Goal: Task Accomplishment & Management: Manage account settings

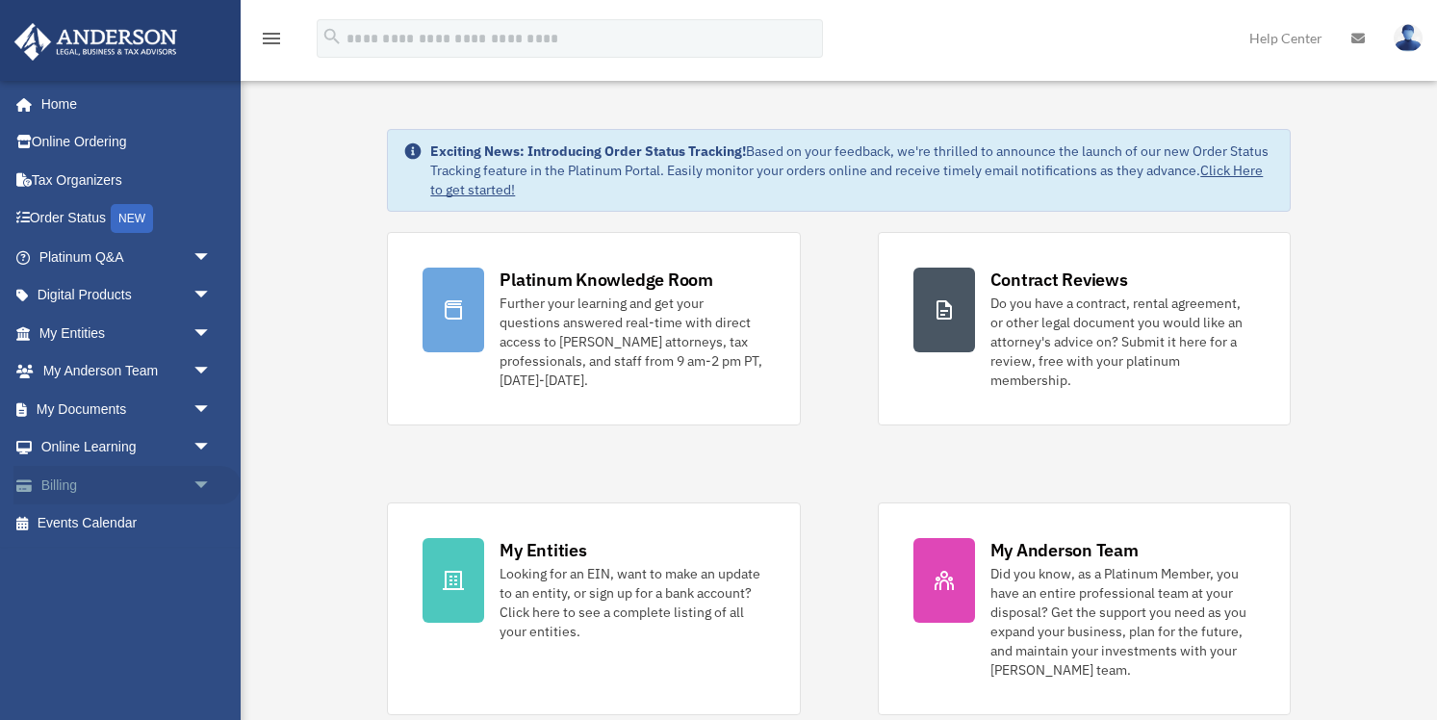
click at [199, 485] on span "arrow_drop_down" at bounding box center [212, 485] width 39 height 39
click at [116, 519] on link "$ Open Invoices" at bounding box center [134, 524] width 214 height 39
click at [112, 563] on link "Past Invoices" at bounding box center [134, 562] width 214 height 39
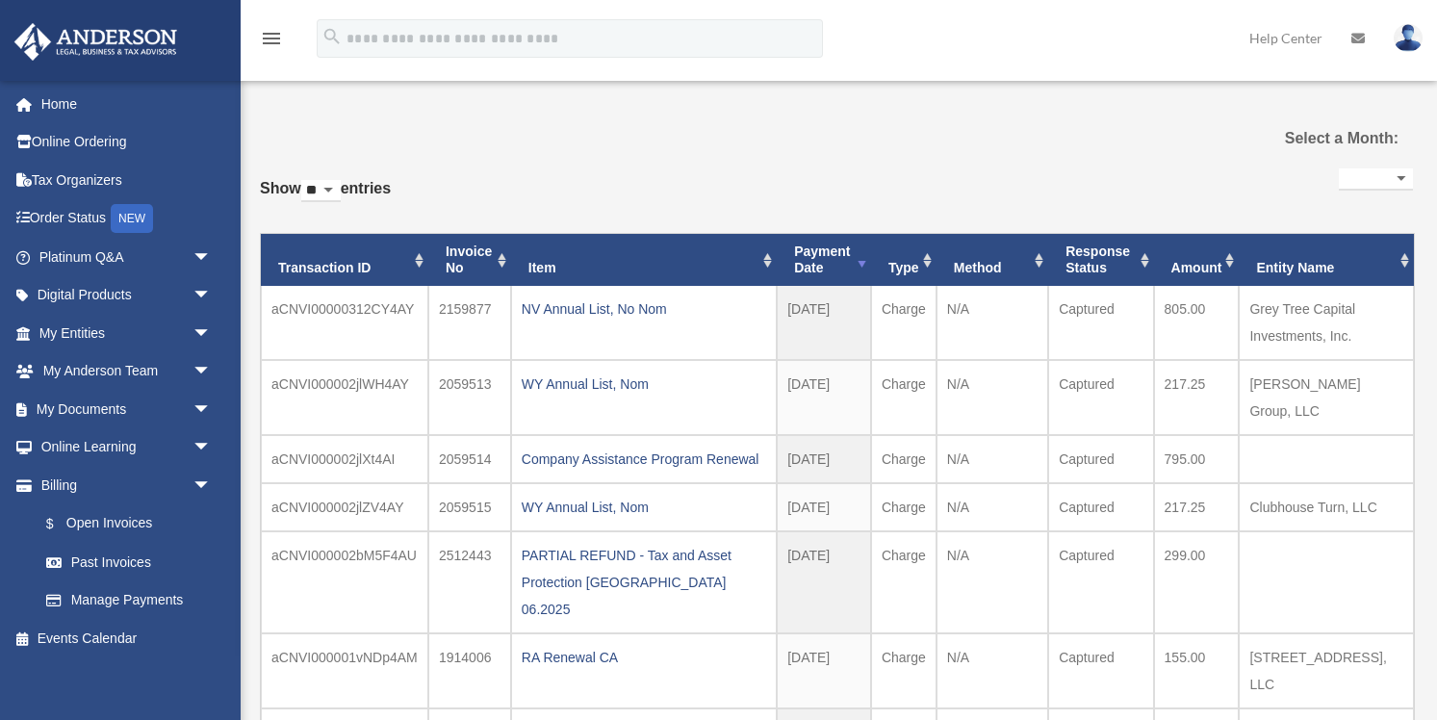
select select
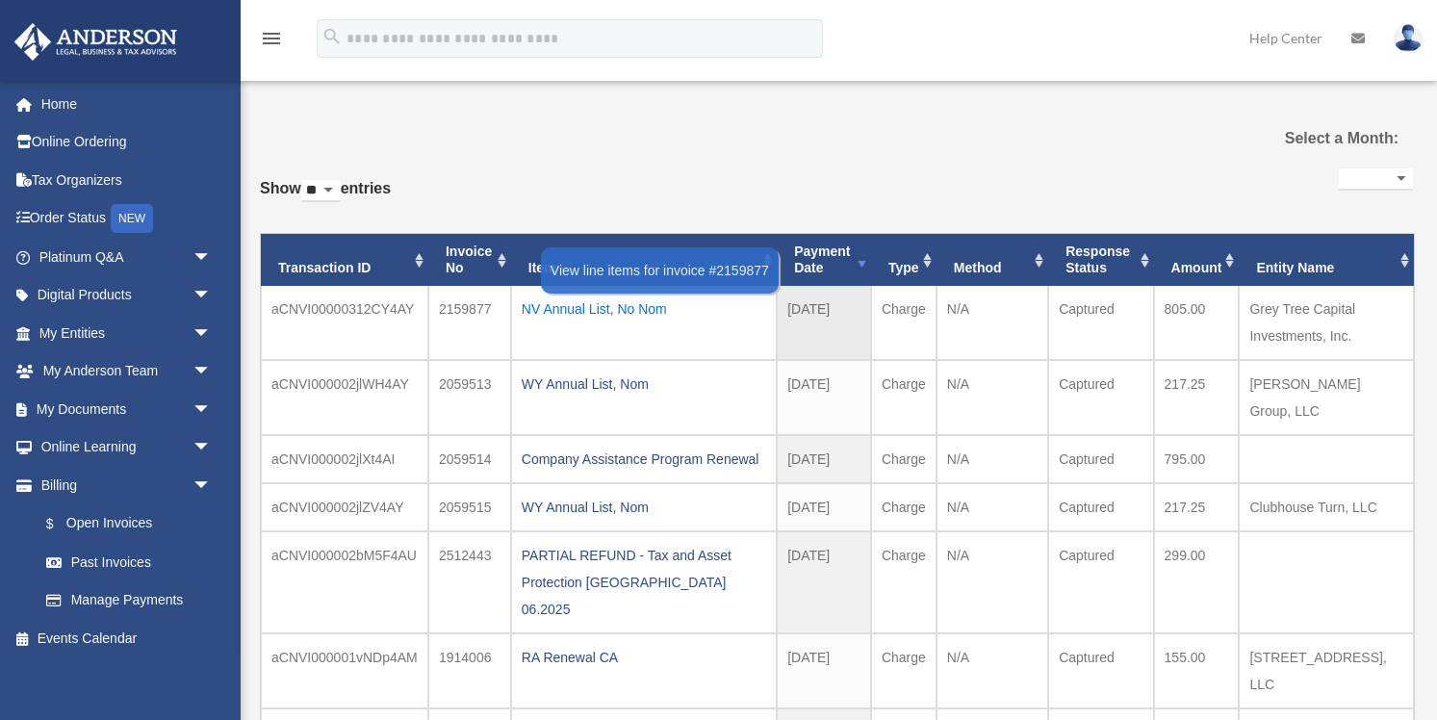
click at [640, 309] on div "NV Annual List, No Nom" at bounding box center [644, 309] width 245 height 27
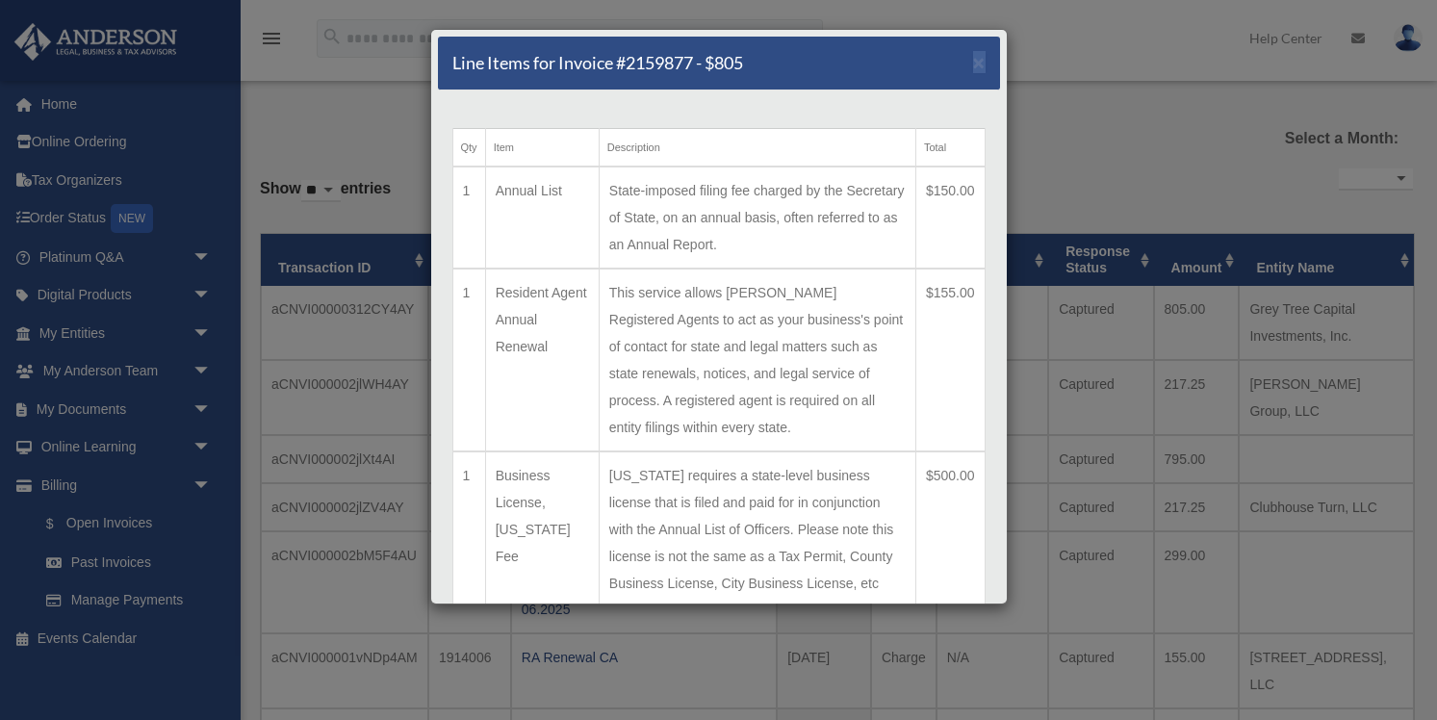
drag, startPoint x: 860, startPoint y: 56, endPoint x: 1243, endPoint y: 90, distance: 384.7
click at [1243, 90] on div "Line Items for Invoice #2159877 - $805 × Qty Item Description Total 1 Annual Li…" at bounding box center [718, 360] width 1437 height 720
drag, startPoint x: 499, startPoint y: 182, endPoint x: 582, endPoint y: 182, distance: 82.8
click at [582, 182] on td "Annual List" at bounding box center [542, 218] width 114 height 102
copy td "Annual List"
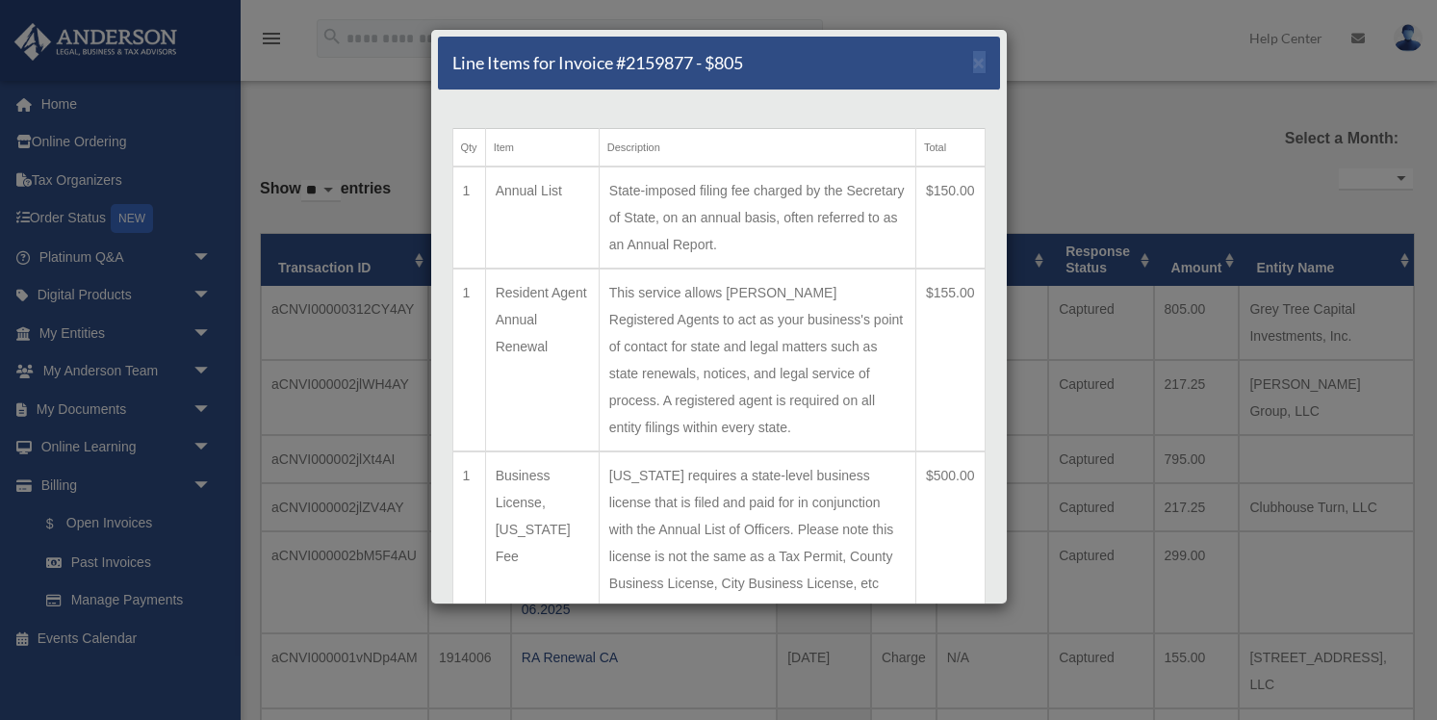
drag, startPoint x: 495, startPoint y: 290, endPoint x: 571, endPoint y: 376, distance: 115.3
click at [571, 376] on td "Resident Agent Annual Renewal" at bounding box center [542, 360] width 114 height 183
copy td "Resident Agent Annual Renewal"
drag, startPoint x: 496, startPoint y: 450, endPoint x: 582, endPoint y: 525, distance: 114.7
click at [582, 525] on td "Business License, Nevada Fee" at bounding box center [542, 530] width 114 height 156
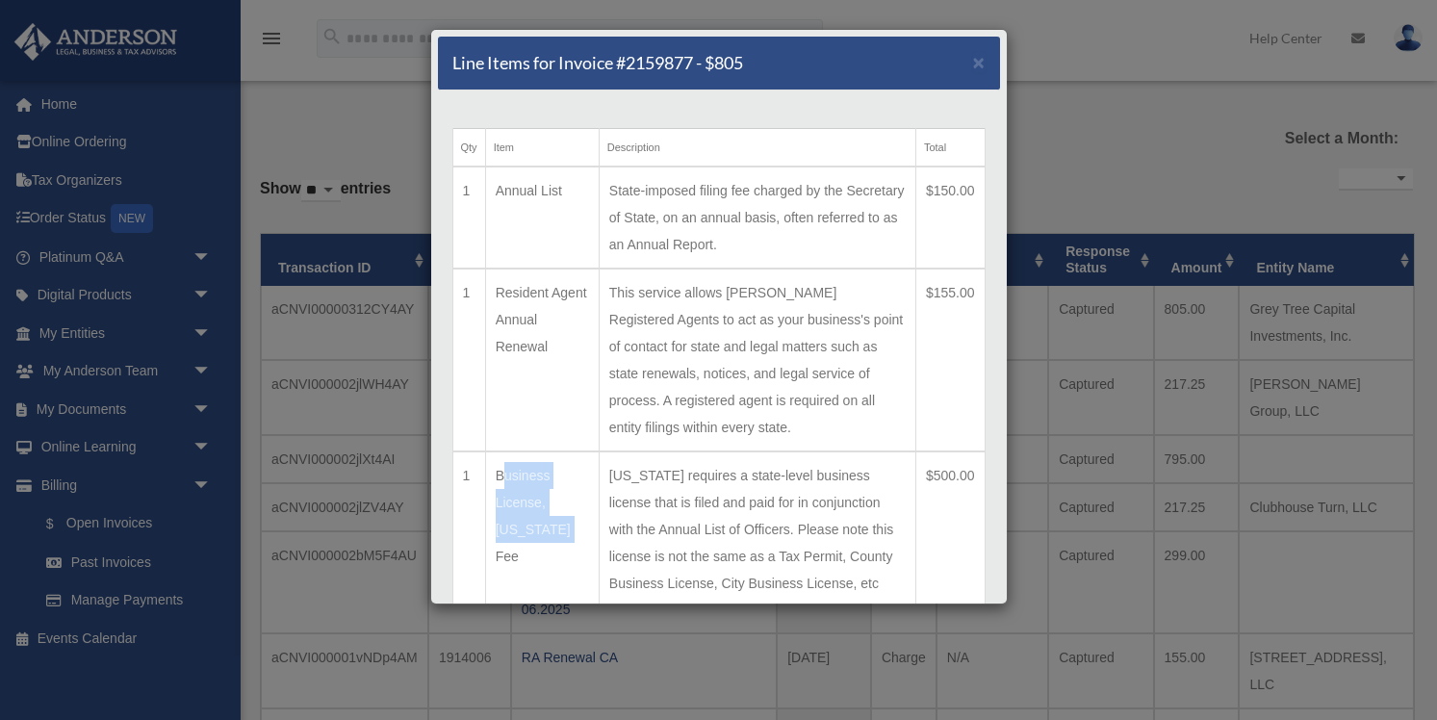
copy td "Business License, Nevada Fee"
click at [519, 195] on td "Annual List" at bounding box center [542, 218] width 114 height 102
copy td "Annual List"
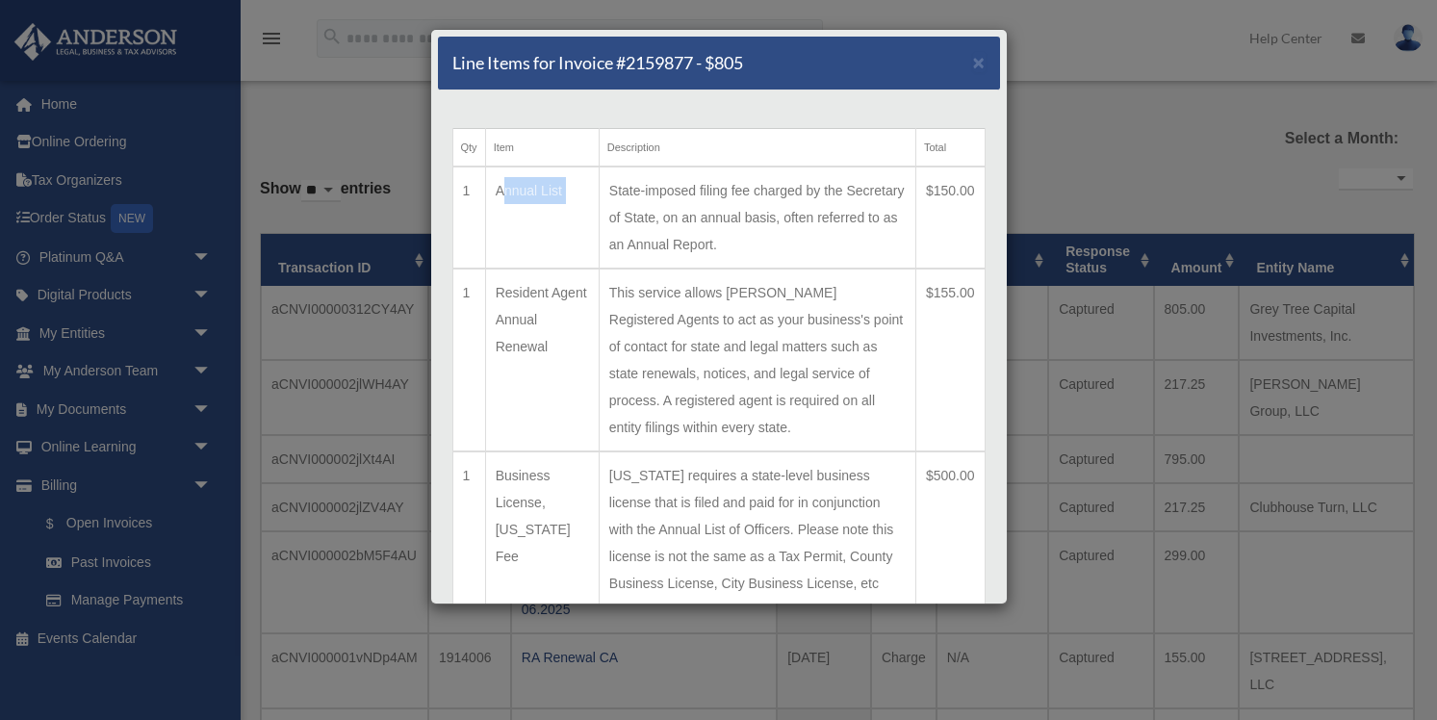
click at [506, 304] on td "Resident Agent Annual Renewal" at bounding box center [542, 360] width 114 height 183
copy td "Resident Agent Annual Renewal"
click at [535, 477] on td "Business License, Nevada Fee" at bounding box center [542, 530] width 114 height 156
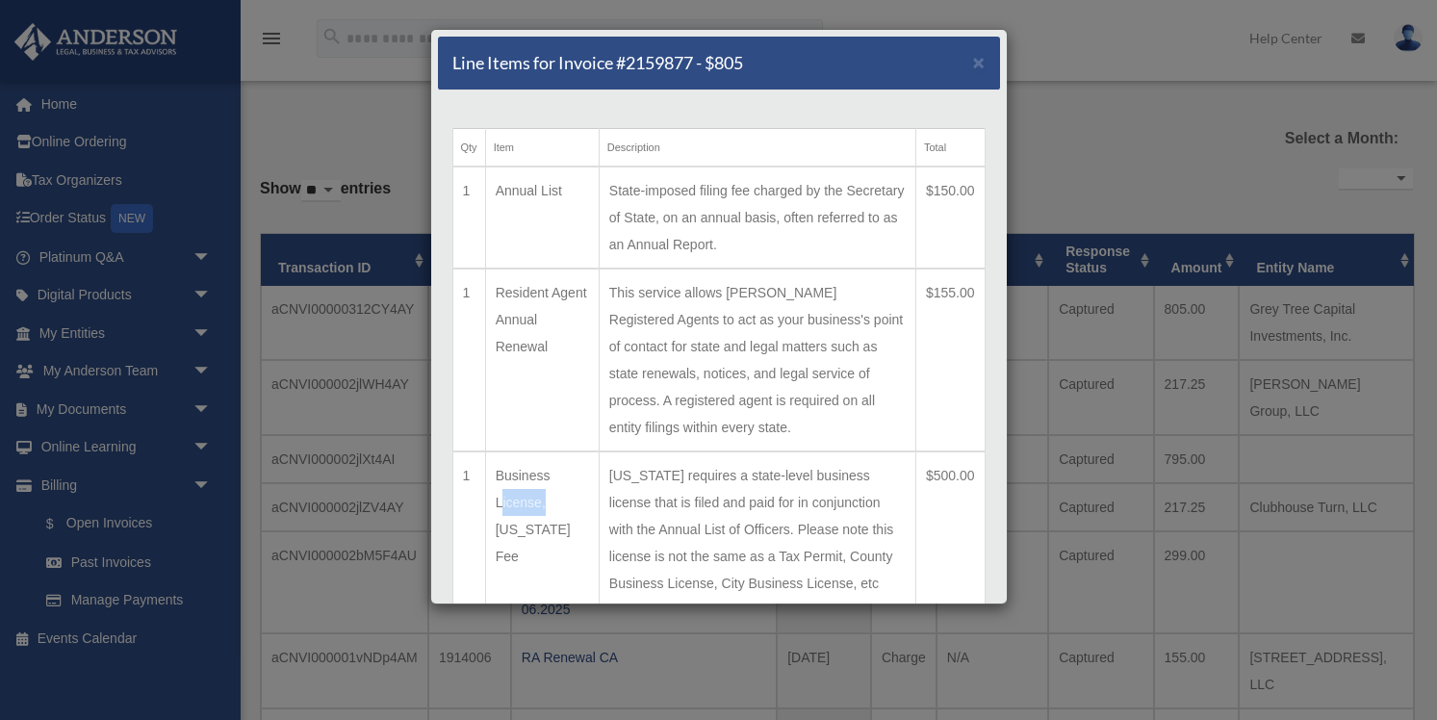
click at [535, 477] on td "Business License, Nevada Fee" at bounding box center [542, 530] width 114 height 156
copy td "Business License, Nevada Fee"
click at [951, 287] on td "$155.00" at bounding box center [950, 360] width 69 height 183
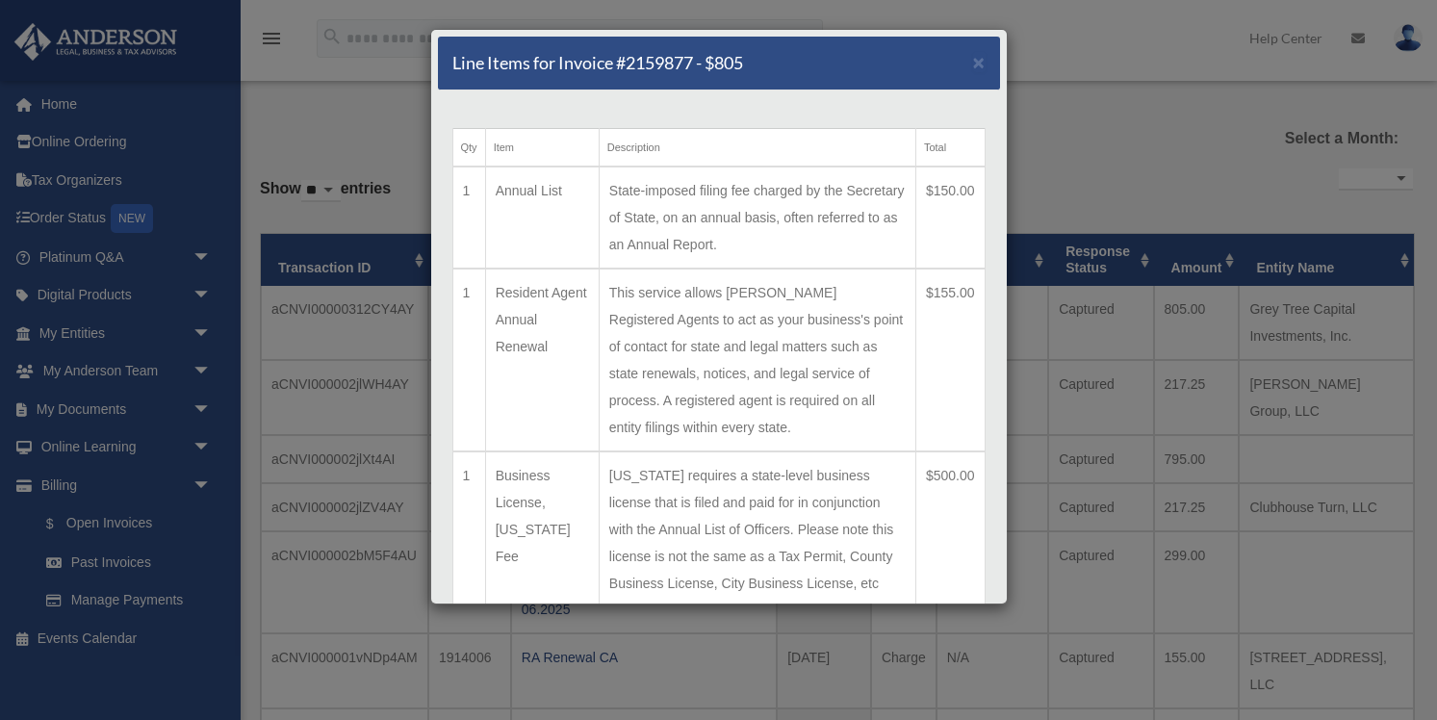
click at [951, 287] on td "$155.00" at bounding box center [950, 360] width 69 height 183
copy td "155.00"
click at [955, 452] on td "$500.00" at bounding box center [950, 530] width 69 height 156
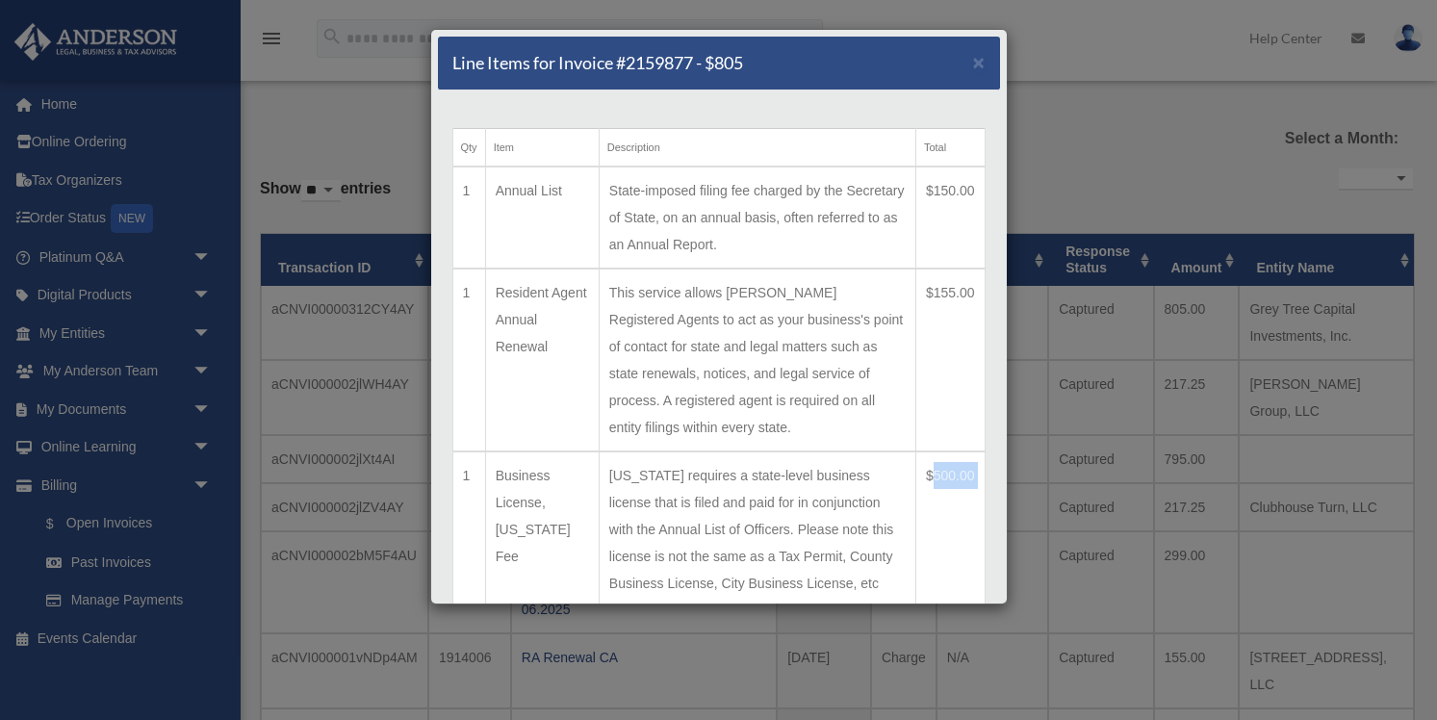
click at [955, 452] on td "$500.00" at bounding box center [950, 530] width 69 height 156
click at [980, 58] on span "×" at bounding box center [979, 62] width 13 height 22
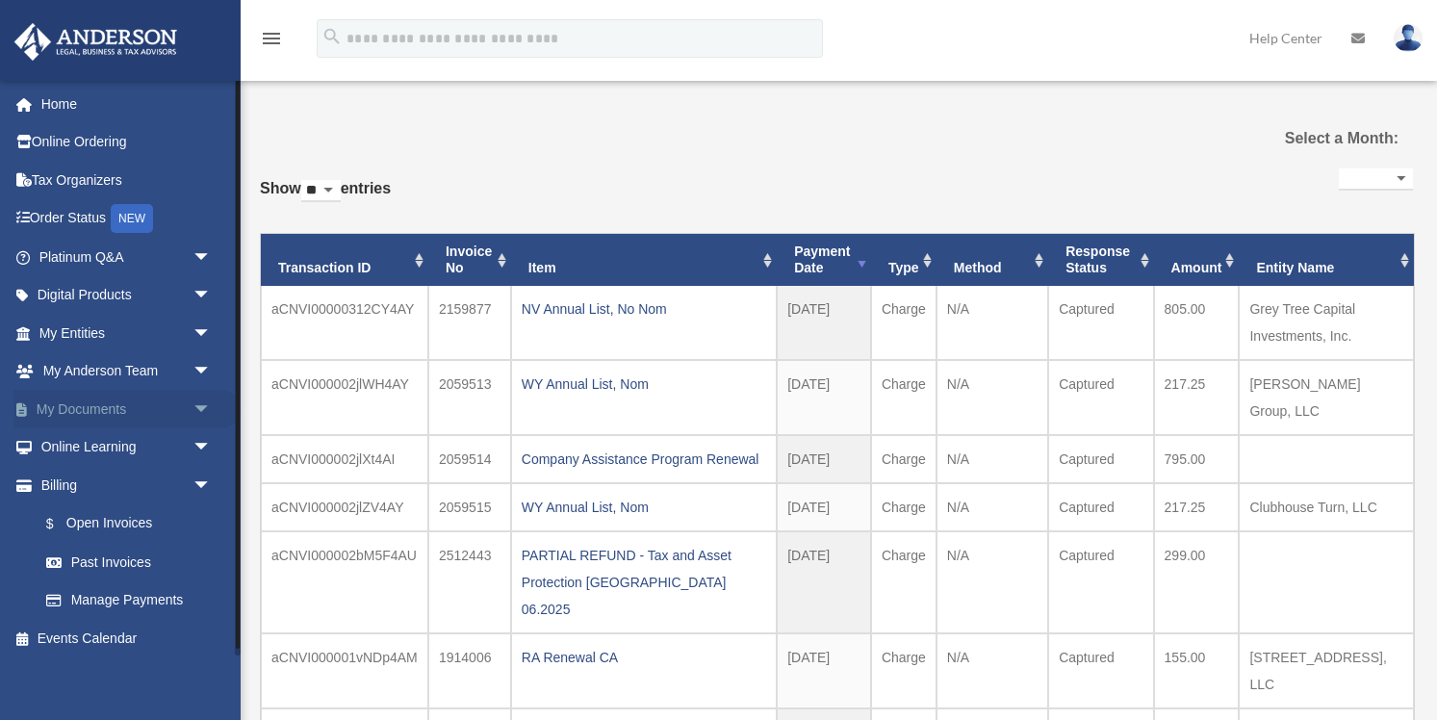
click at [204, 408] on span "arrow_drop_down" at bounding box center [212, 409] width 39 height 39
click at [93, 444] on link "Box" at bounding box center [134, 447] width 214 height 39
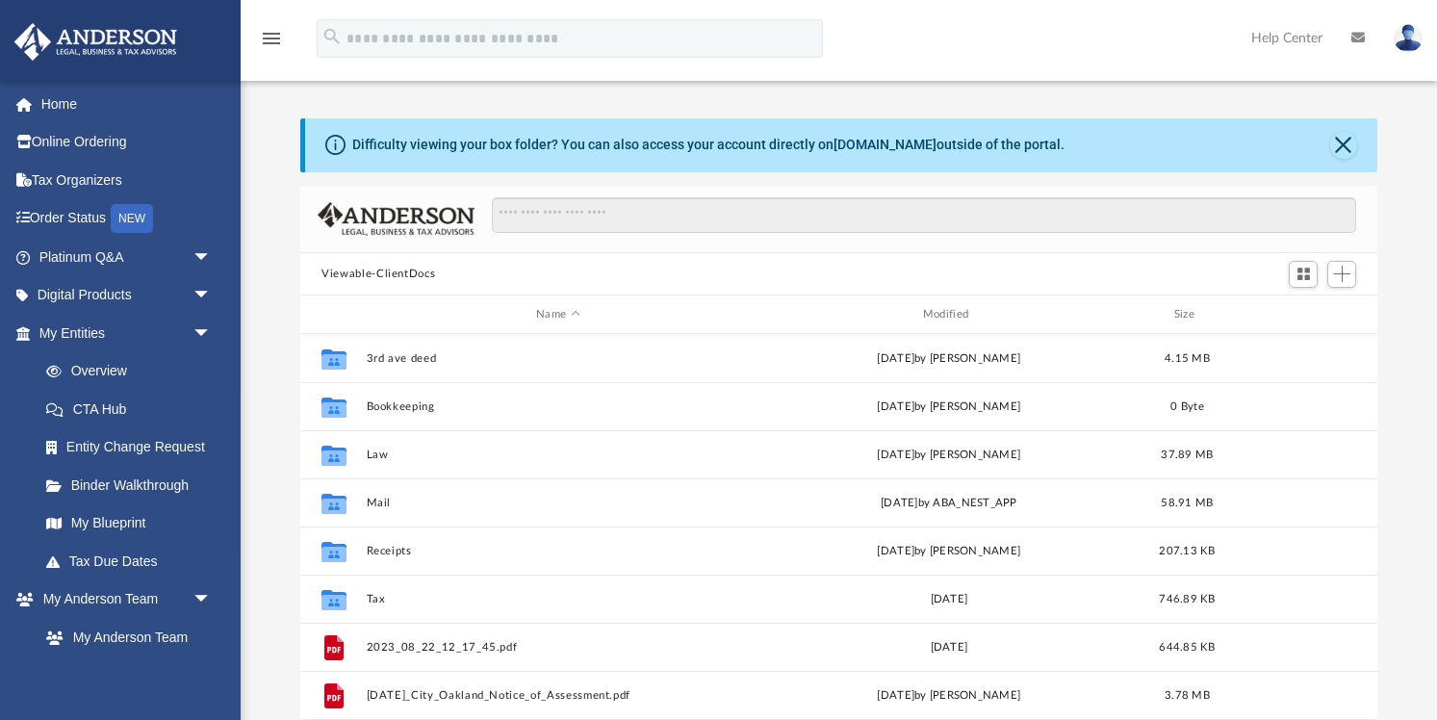
scroll to position [438, 1076]
